Goal: Task Accomplishment & Management: Manage account settings

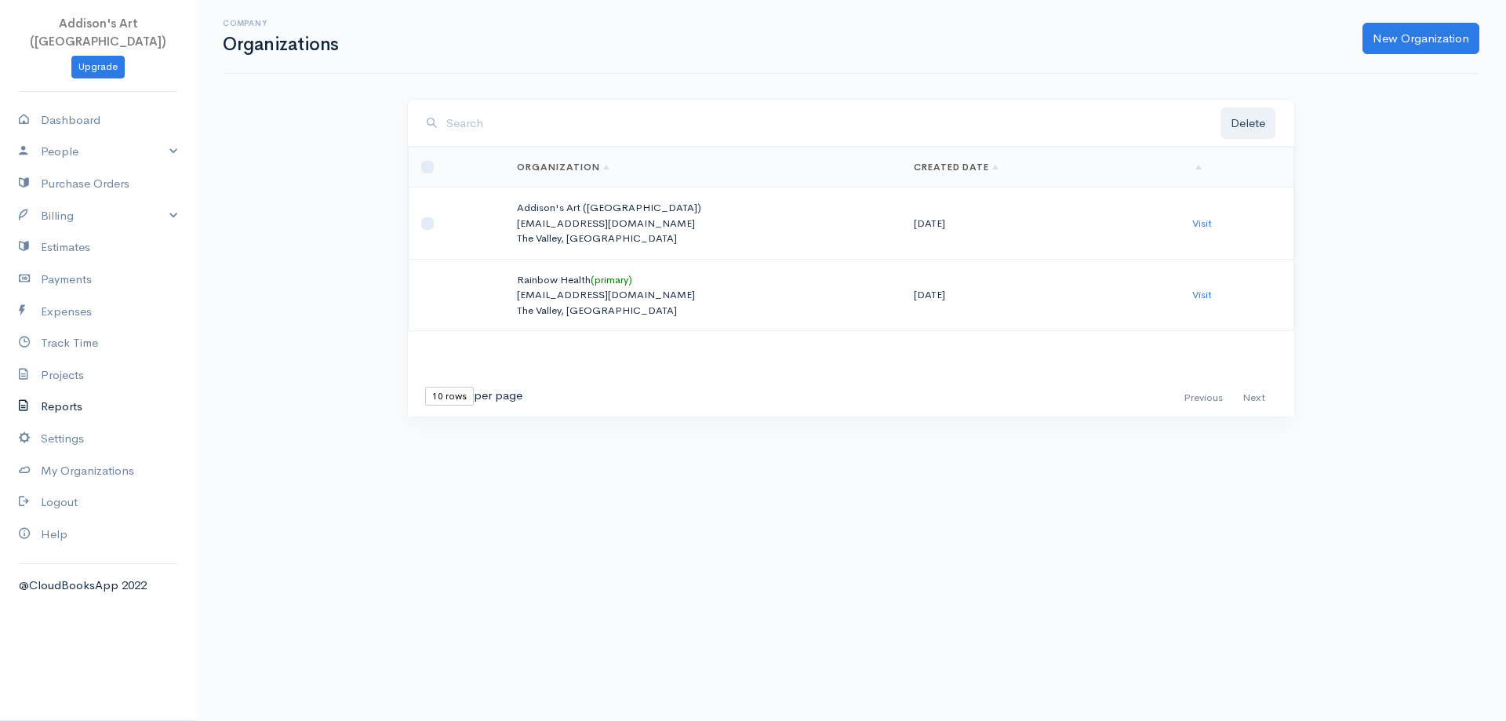
click at [67, 391] on link "Reports" at bounding box center [98, 407] width 196 height 32
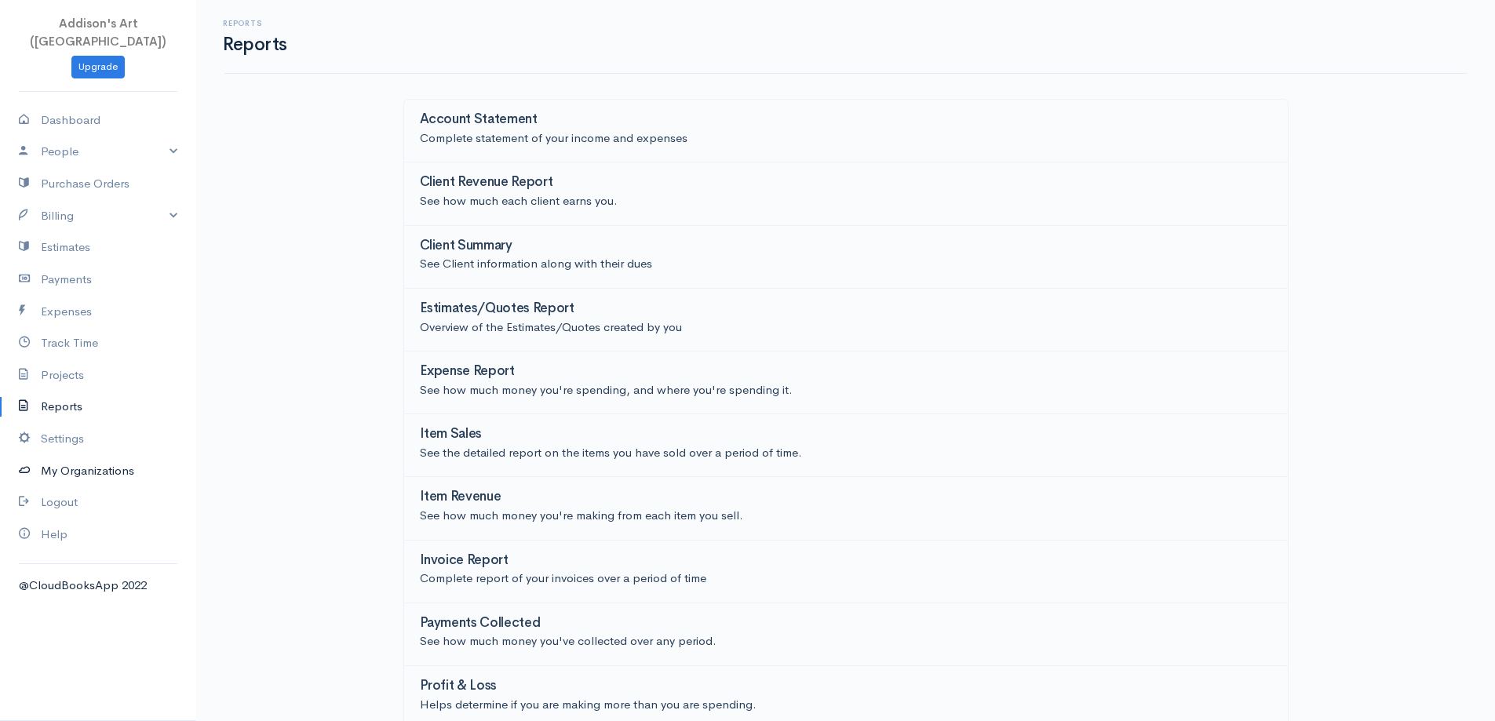
click at [104, 455] on link "My Organizations" at bounding box center [98, 471] width 196 height 32
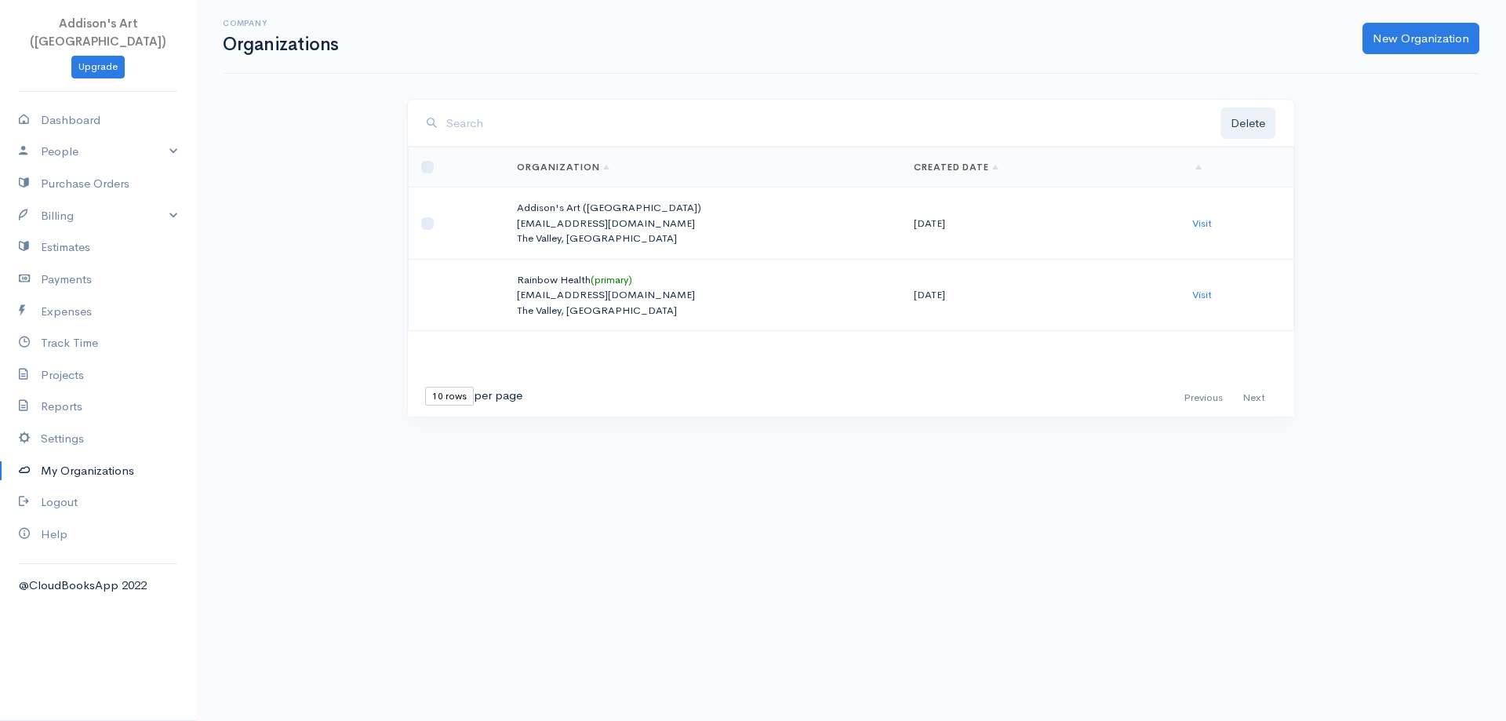
click at [448, 222] on td at bounding box center [457, 224] width 96 height 72
click at [430, 220] on input "checkbox" at bounding box center [427, 223] width 13 height 13
checkbox input "true"
click at [1209, 222] on link "Visit" at bounding box center [1202, 223] width 20 height 13
click at [75, 423] on link "Settings" at bounding box center [98, 439] width 196 height 32
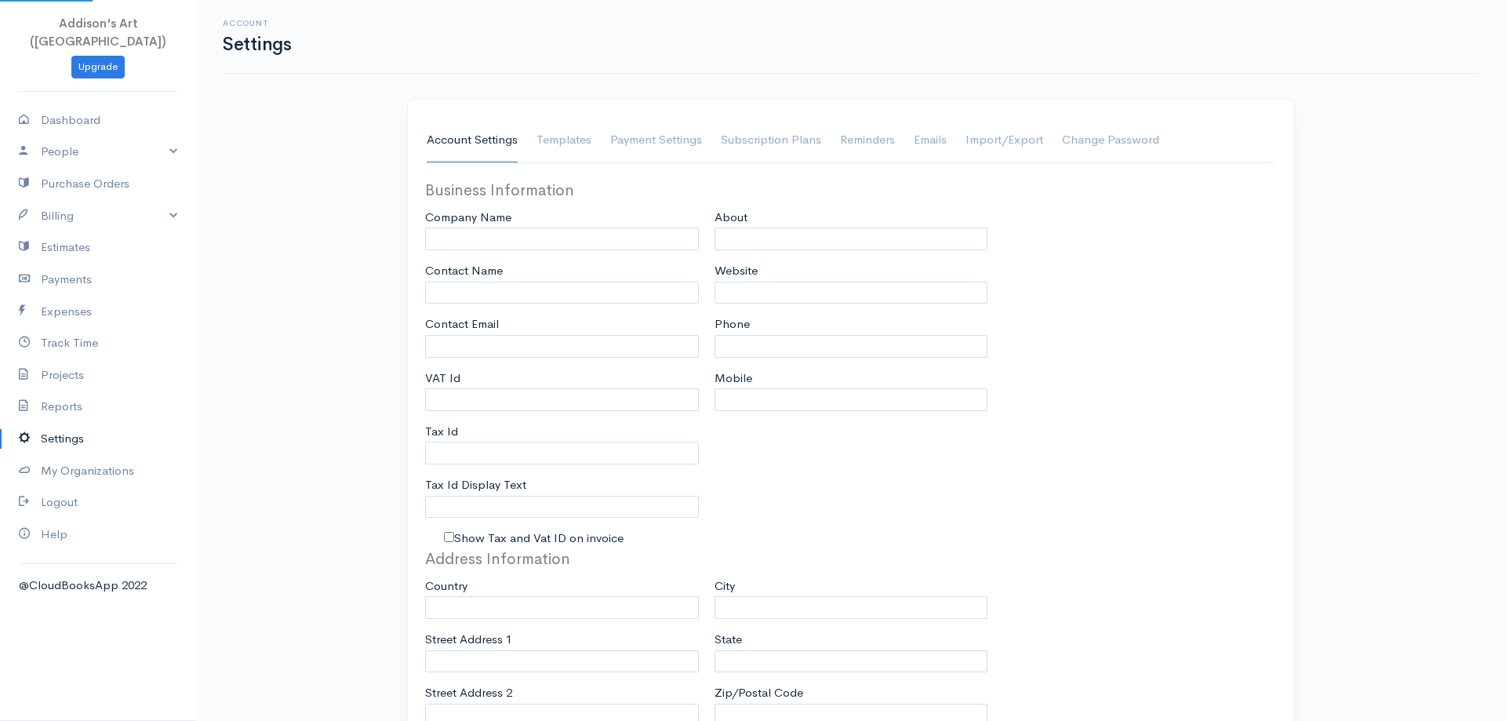
type input "Addison's Art (Anguilla)"
type input "Clifton James"
type input "AddisonsArtaxa@gmail.com"
type input "Tax Id"
type input "264 584 2519"
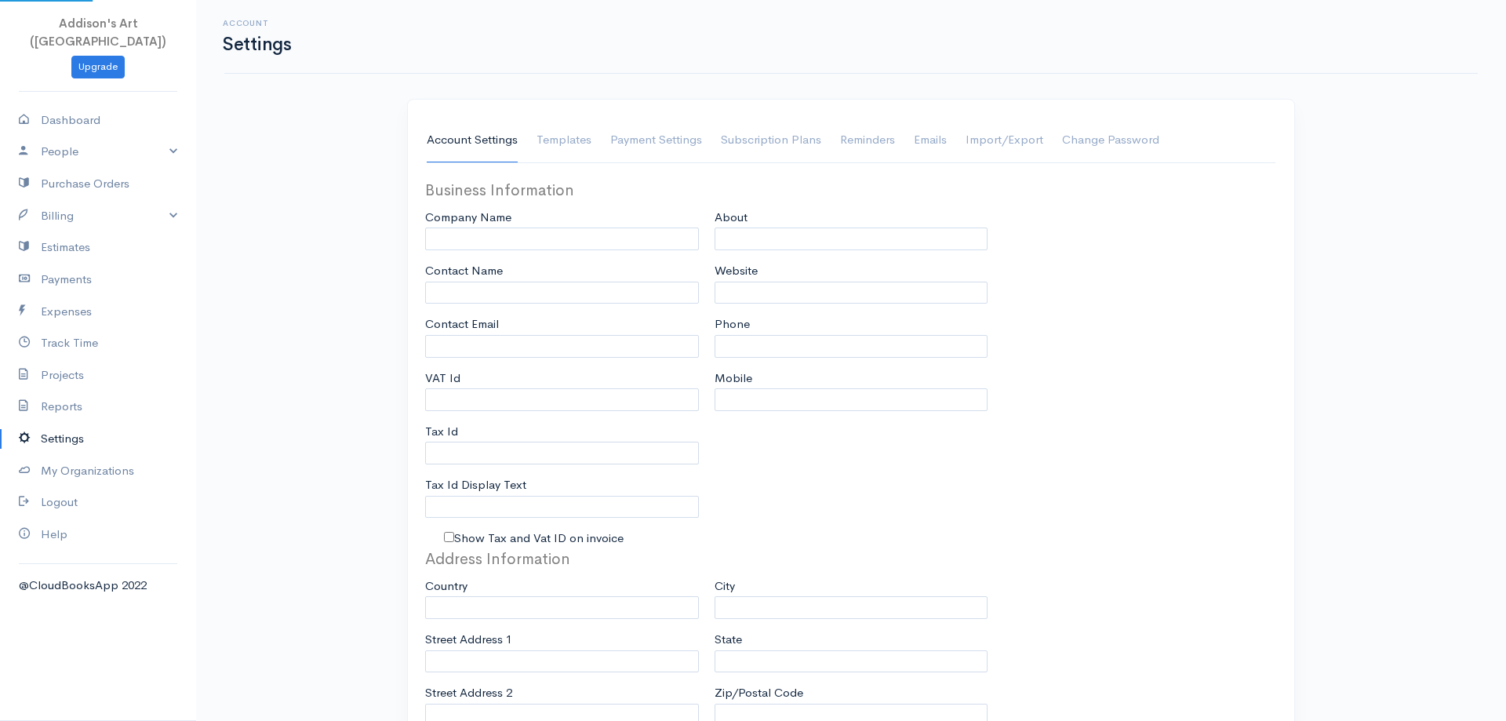
select select
type input "Postbox 1383"
type input "Stoney Ground"
type input "The Valley"
type input "AI2640"
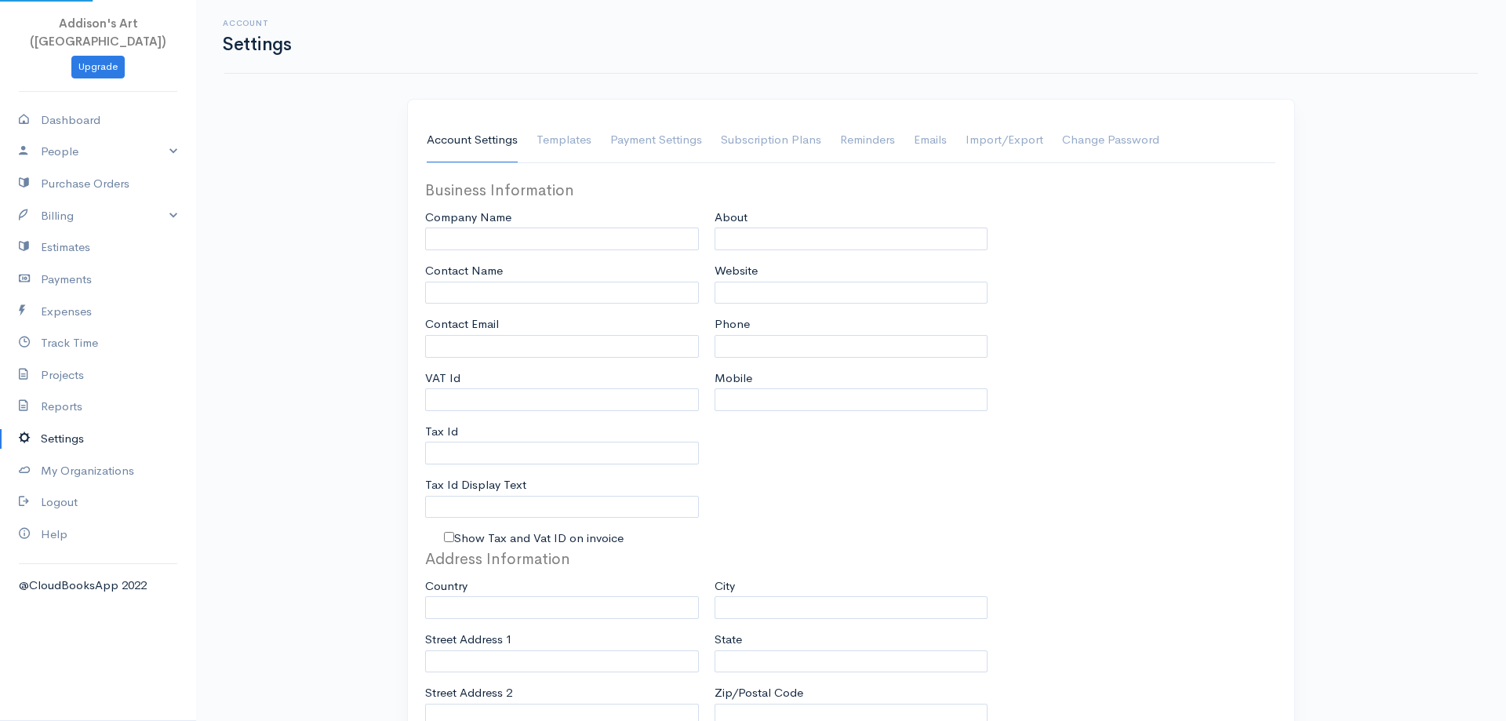
select select
type input "INVOICE"
type input "1"
type input "AA"
type input "1"
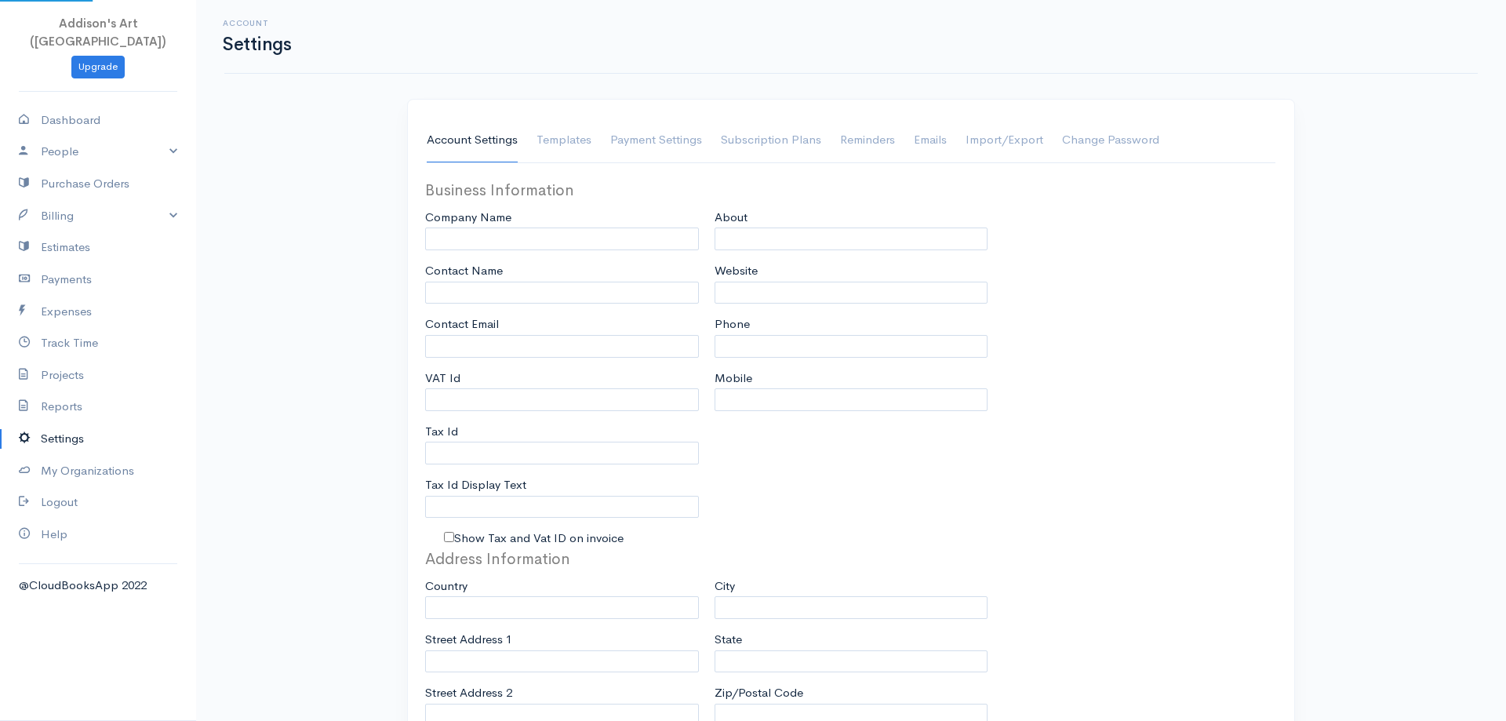
select select "3"
checkbox input "true"
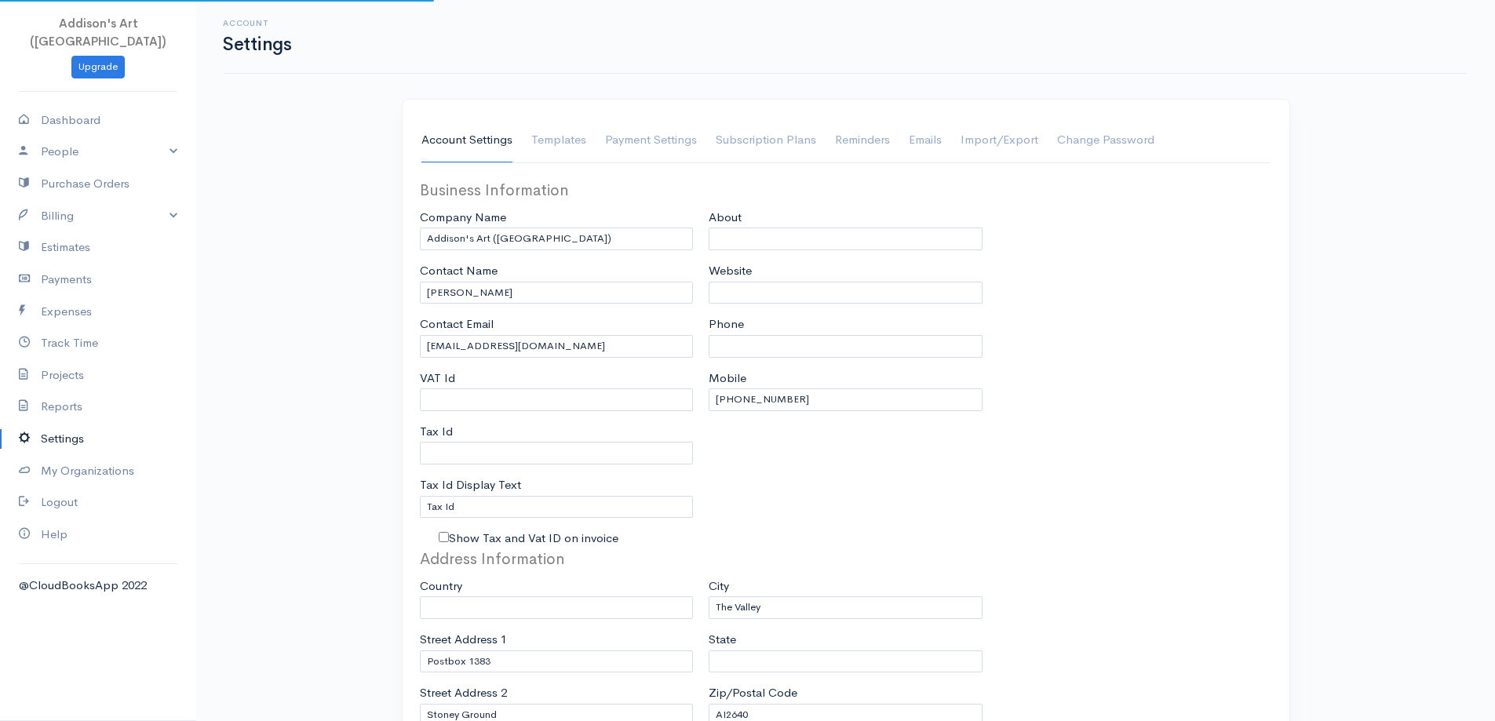
select select "Anguilla"
select select "USD"
click at [755, 141] on link "Subscription Plans" at bounding box center [765, 140] width 100 height 44
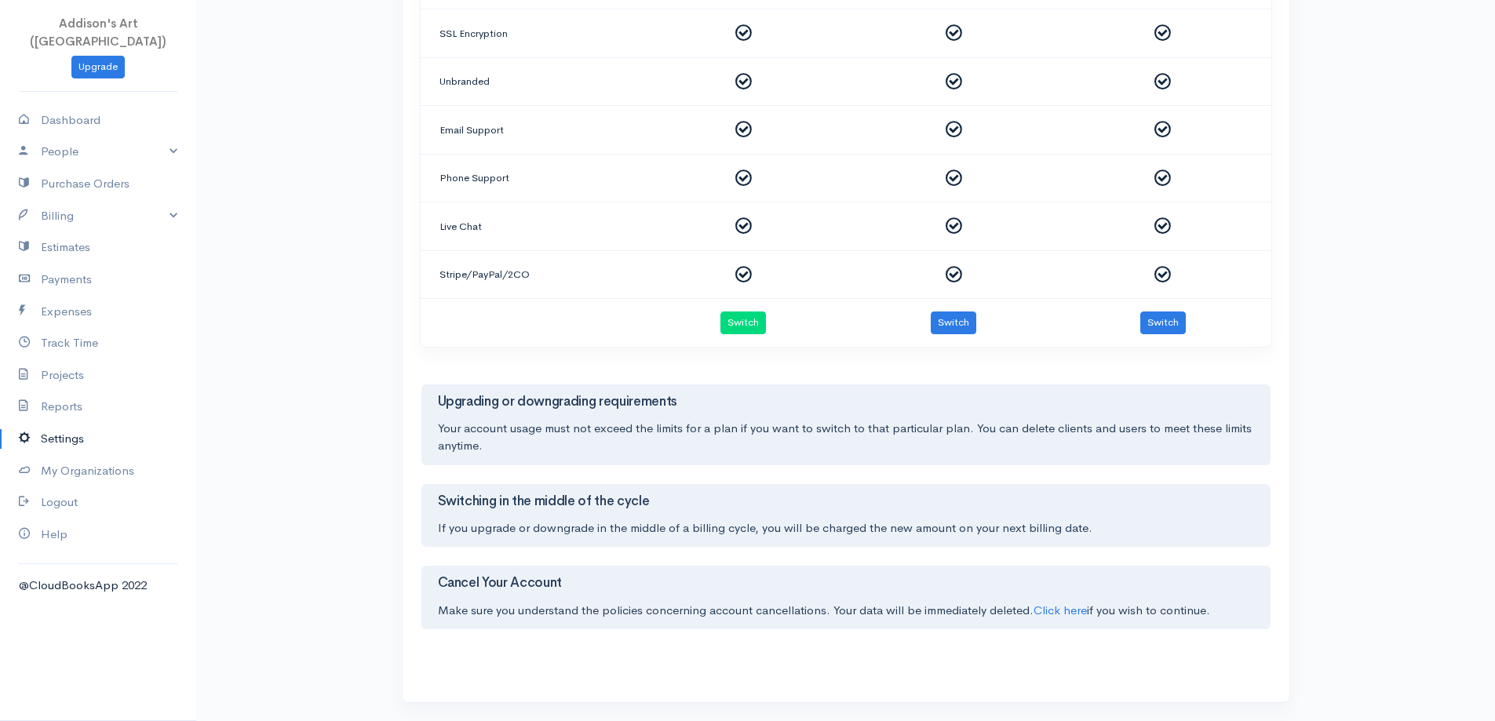
scroll to position [712, 0]
click at [1054, 613] on link "Click here" at bounding box center [1059, 609] width 53 height 15
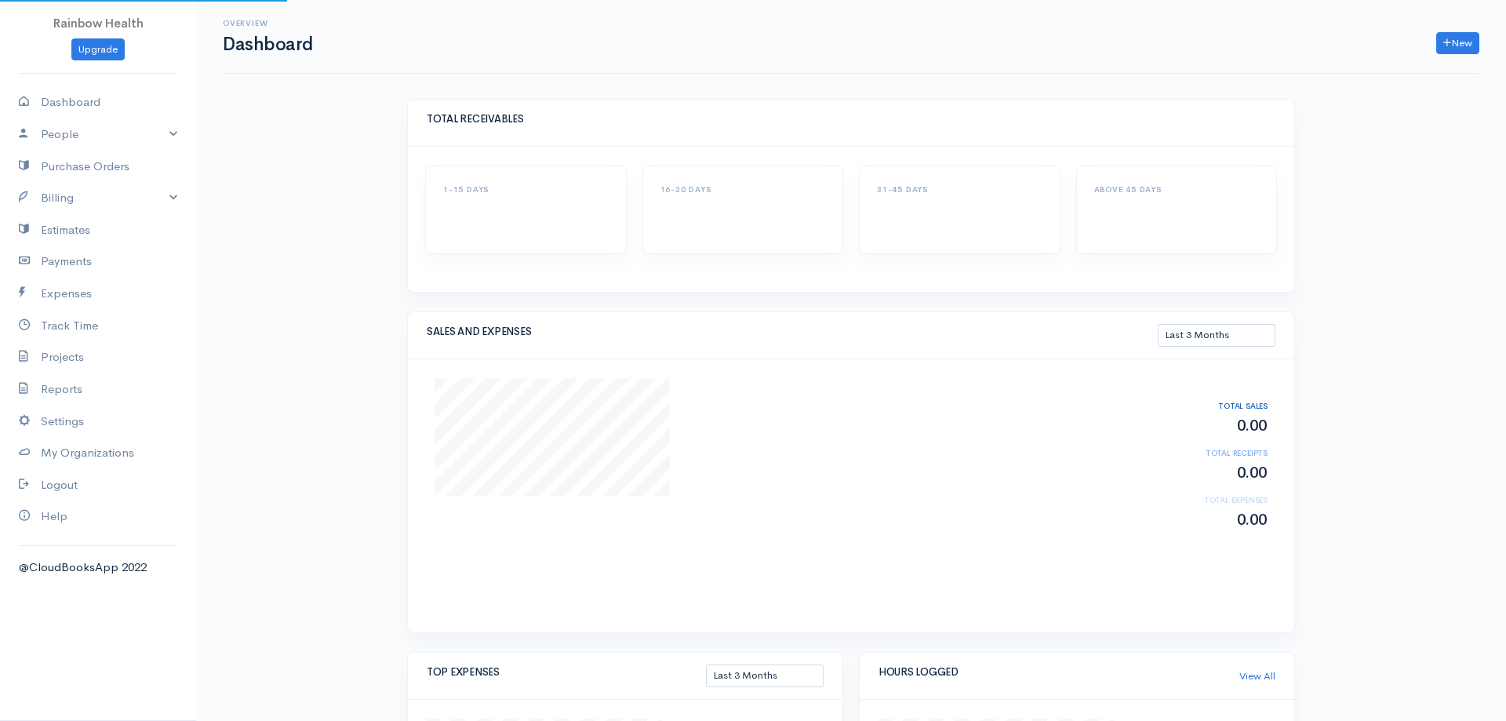
select select "90"
